Goal: Task Accomplishment & Management: Complete application form

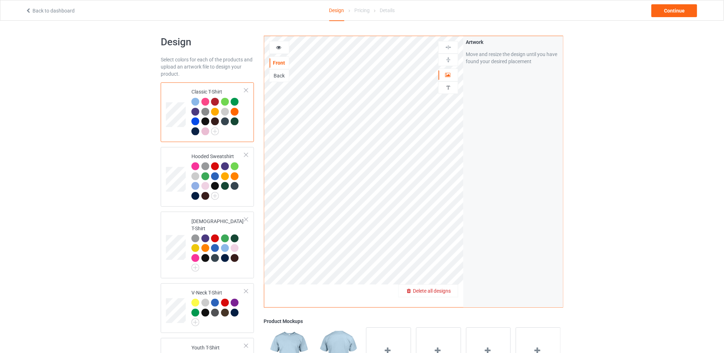
click at [448, 292] on span "Delete all designs" at bounding box center [432, 291] width 38 height 6
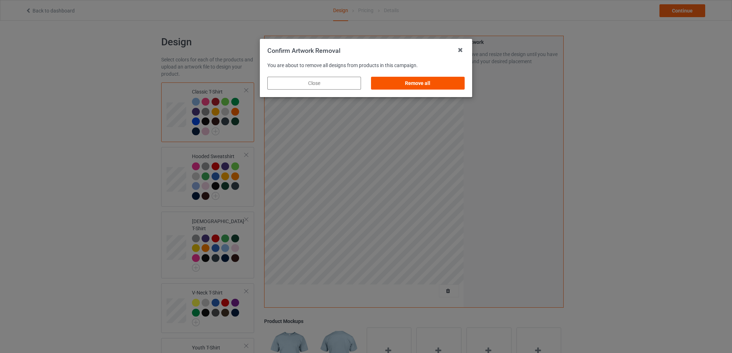
click at [448, 86] on div "Remove all" at bounding box center [418, 83] width 94 height 13
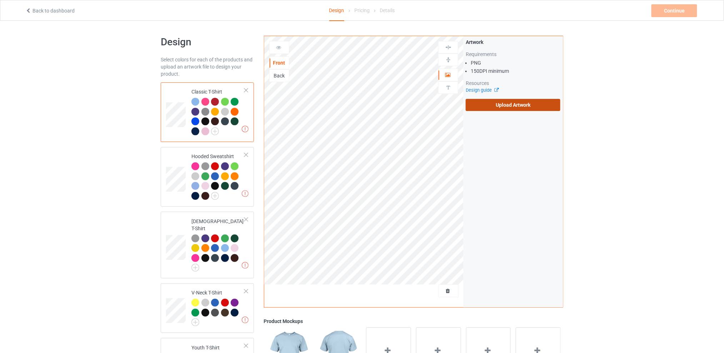
click at [502, 102] on label "Upload Artwork" at bounding box center [513, 105] width 95 height 12
click at [0, 0] on input "Upload Artwork" at bounding box center [0, 0] width 0 height 0
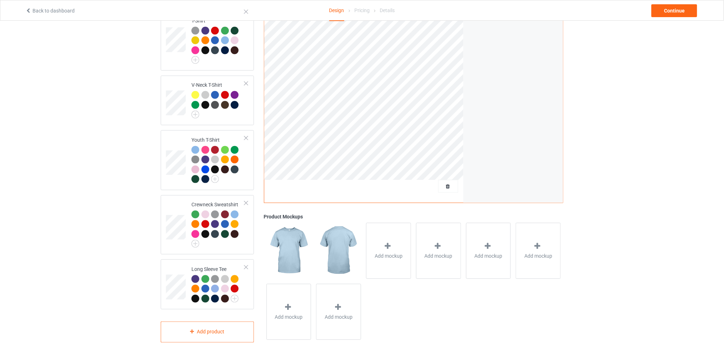
scroll to position [65, 0]
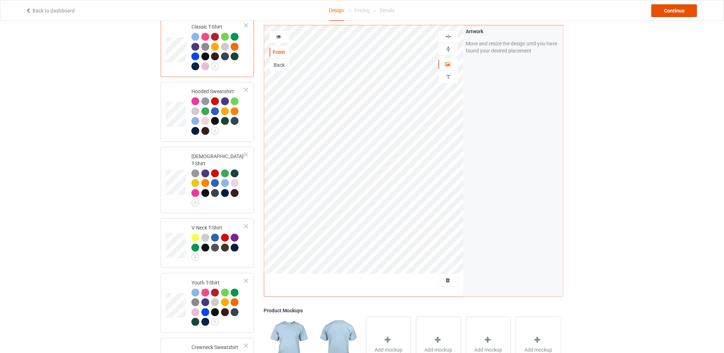
click at [670, 13] on div "Continue" at bounding box center [675, 10] width 46 height 13
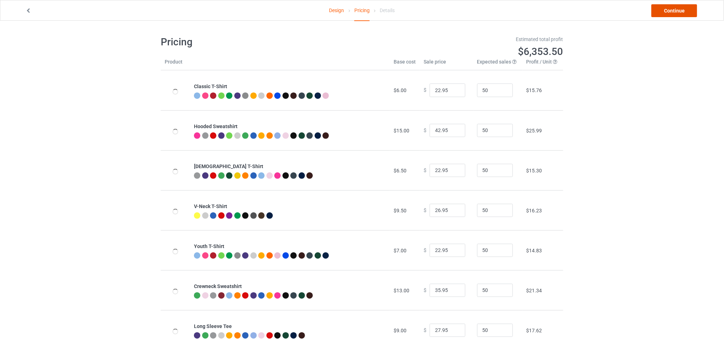
click at [665, 9] on link "Continue" at bounding box center [675, 10] width 46 height 13
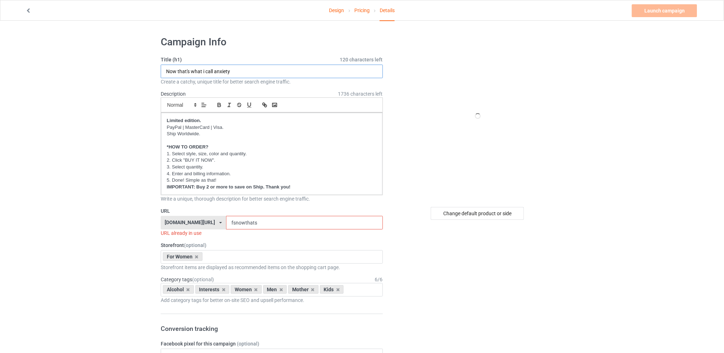
drag, startPoint x: 243, startPoint y: 69, endPoint x: 122, endPoint y: 72, distance: 120.8
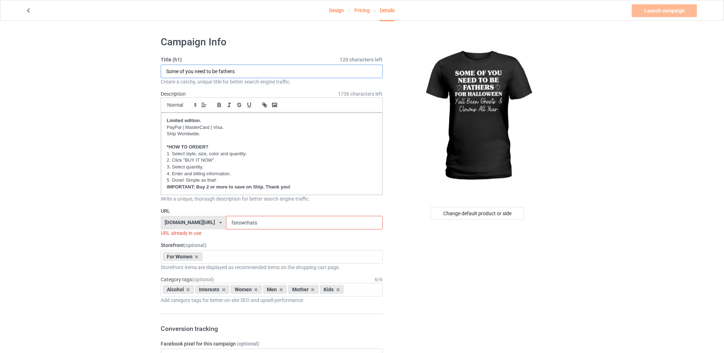
type input "Some of you need to be fathers"
drag, startPoint x: 269, startPoint y: 223, endPoint x: 225, endPoint y: 222, distance: 43.2
click at [225, 222] on div "[DOMAIN_NAME][URL] [DOMAIN_NAME][URL] [DOMAIN_NAME][URL] [DOMAIN_NAME][URL] 5d7…" at bounding box center [272, 223] width 222 height 14
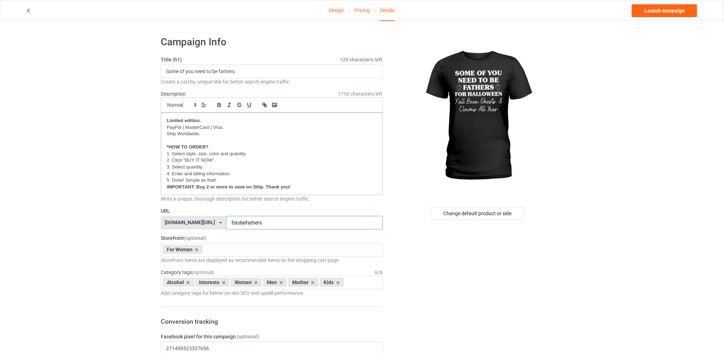
type input "fstobefathers"
drag, startPoint x: 438, startPoint y: 254, endPoint x: 455, endPoint y: 228, distance: 30.6
click at [455, 215] on div "Change default product or side" at bounding box center [477, 213] width 93 height 13
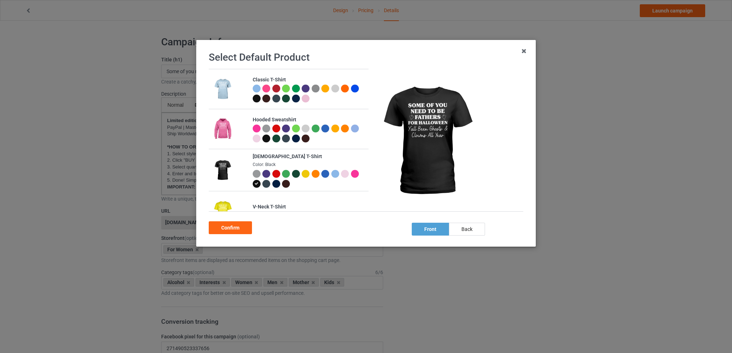
click at [302, 173] on div at bounding box center [306, 174] width 8 height 8
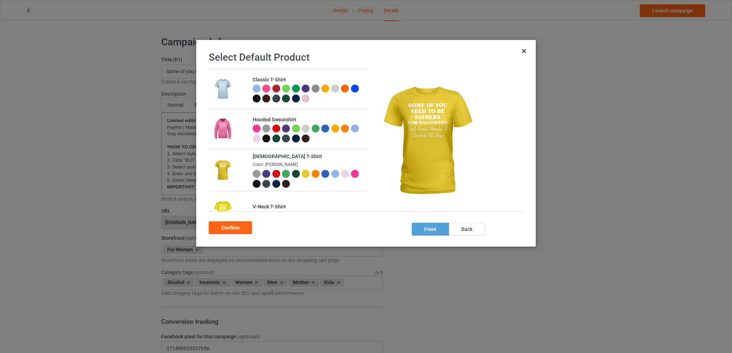
click at [260, 184] on div at bounding box center [257, 184] width 8 height 8
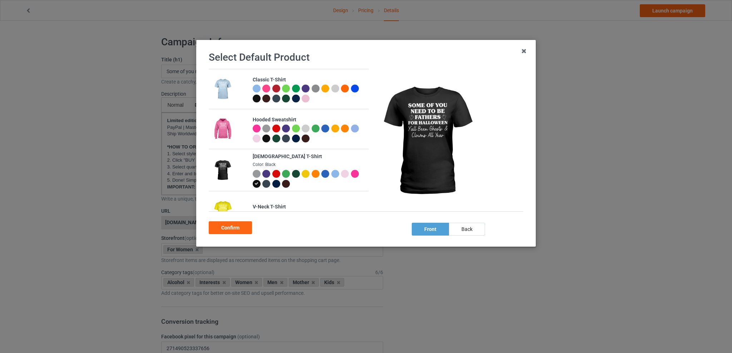
click at [323, 88] on div at bounding box center [325, 89] width 8 height 8
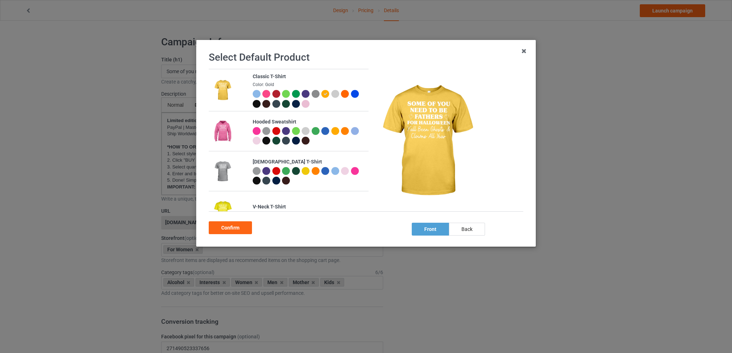
click at [305, 169] on div at bounding box center [306, 171] width 8 height 8
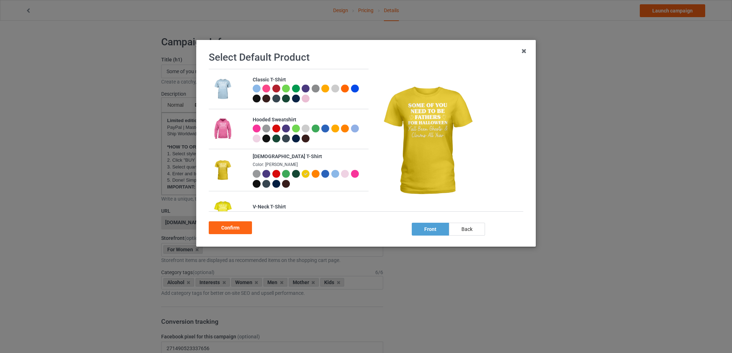
click at [260, 183] on div at bounding box center [257, 184] width 8 height 8
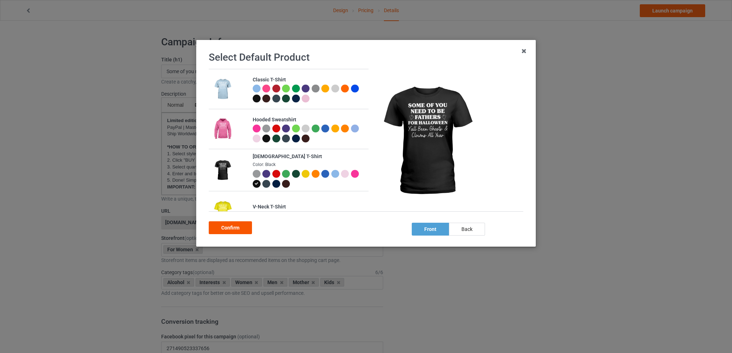
click at [225, 226] on div "Confirm" at bounding box center [230, 228] width 43 height 13
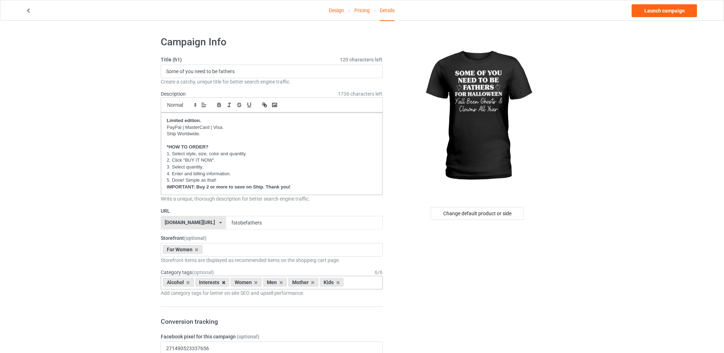
click at [222, 284] on icon at bounding box center [224, 282] width 4 height 5
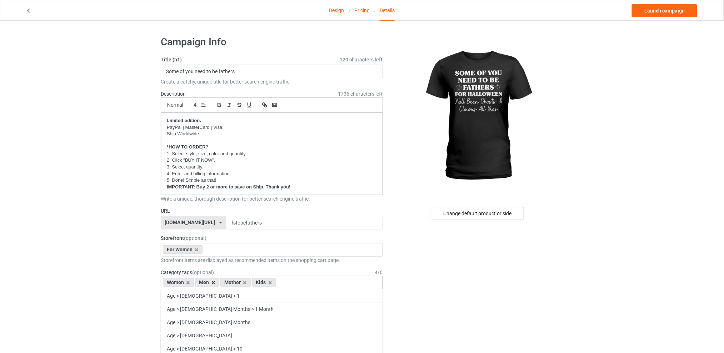
click at [212, 283] on icon at bounding box center [214, 282] width 4 height 5
click at [219, 283] on icon at bounding box center [220, 282] width 4 height 5
click at [214, 283] on icon at bounding box center [214, 282] width 4 height 5
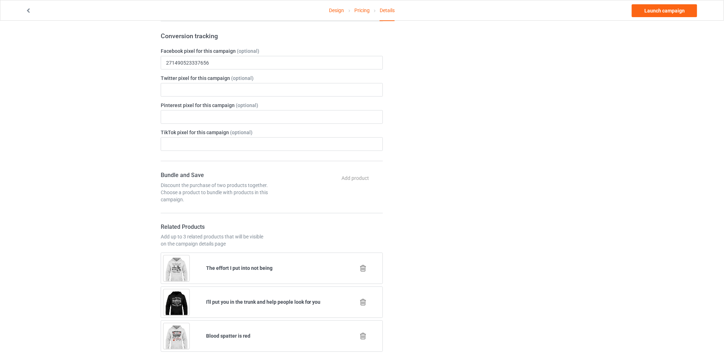
scroll to position [190, 0]
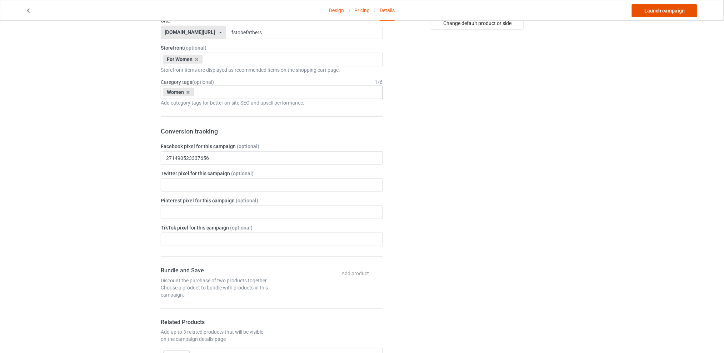
click at [653, 10] on link "Launch campaign" at bounding box center [664, 10] width 65 height 13
